Goal: Check status: Check status

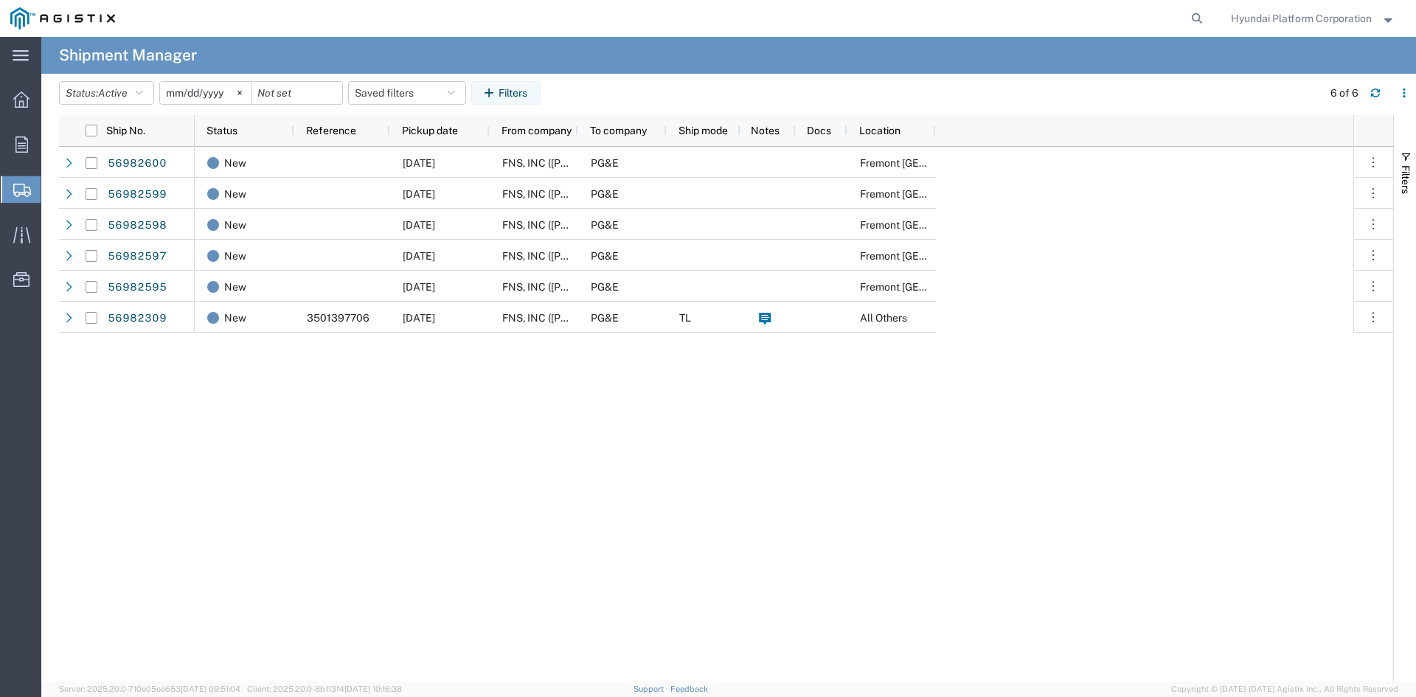
click at [0, 0] on span "Shipment Manager" at bounding box center [0, 0] width 0 height 0
click at [128, 100] on span "Active" at bounding box center [113, 93] width 30 height 14
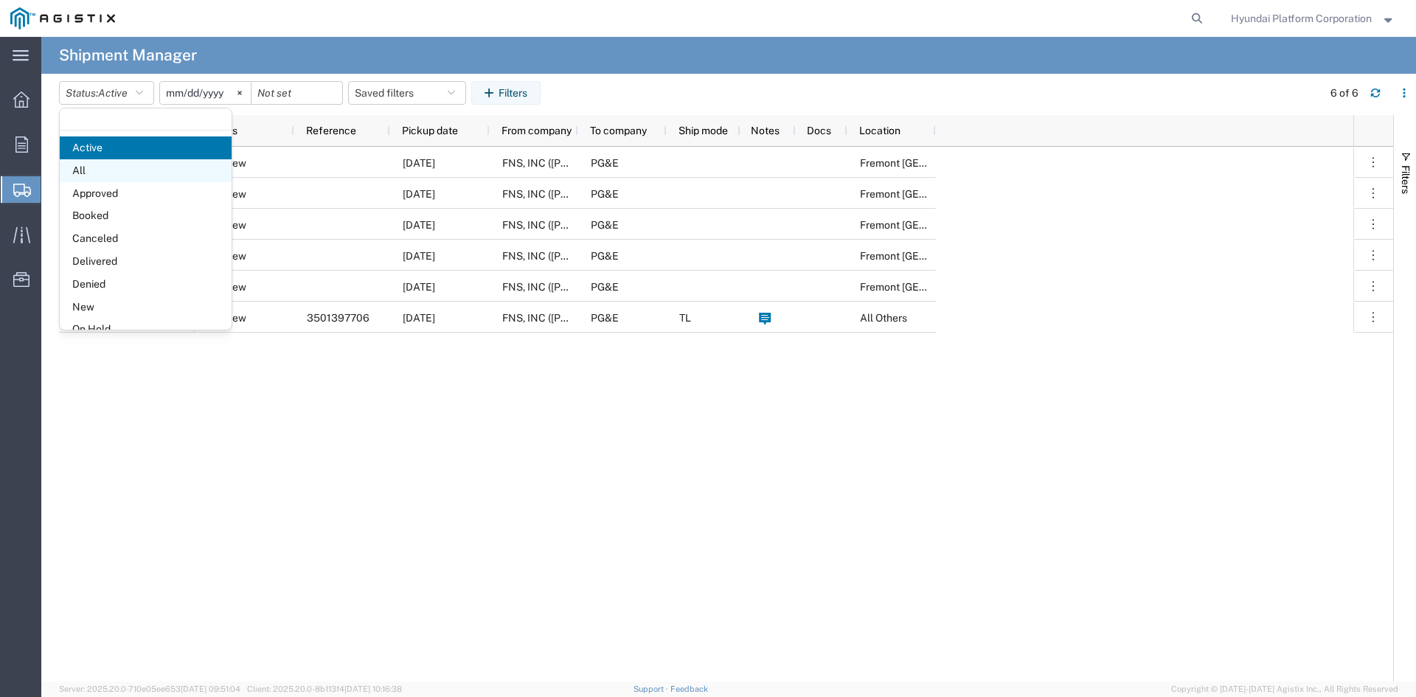
click at [143, 165] on span "All" at bounding box center [146, 170] width 172 height 23
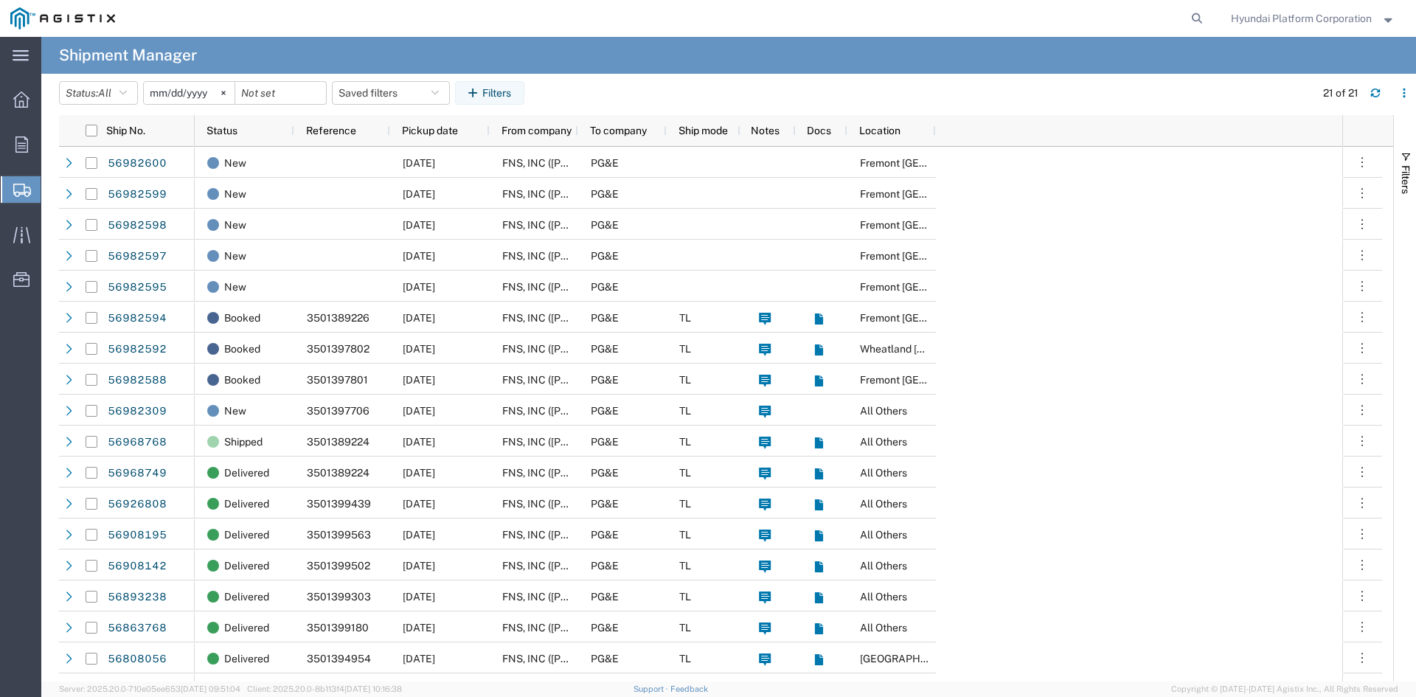
click at [1070, 359] on div "New [DATE] FNS, INC ([PERSON_NAME])(C/O Hyundai Corporation) PG&E [GEOGRAPHIC_D…" at bounding box center [769, 472] width 1148 height 651
